Goal: Browse casually: Explore the website without a specific task or goal

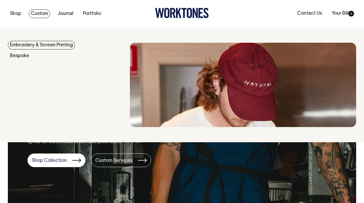
click at [45, 15] on link "Custom" at bounding box center [39, 13] width 21 height 9
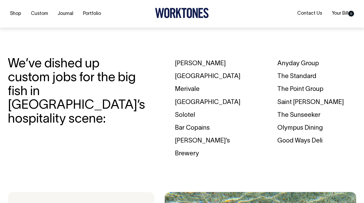
scroll to position [1547, 0]
click at [185, 61] on div "Margaret" at bounding box center [214, 63] width 79 height 13
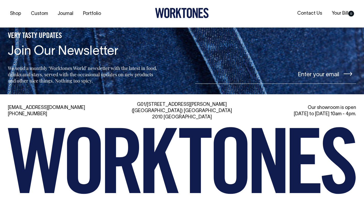
scroll to position [2205, 0]
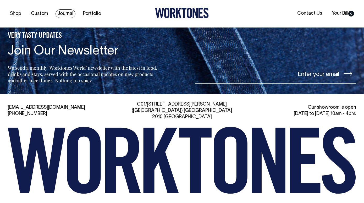
click at [60, 12] on link "Journal" at bounding box center [65, 13] width 20 height 9
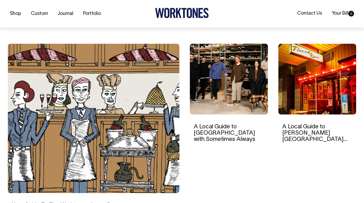
scroll to position [140, 0]
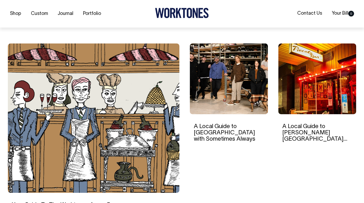
click at [240, 106] on img at bounding box center [229, 78] width 78 height 71
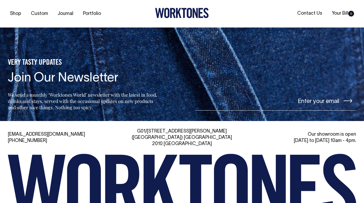
scroll to position [1668, 0]
